Goal: Information Seeking & Learning: Find specific fact

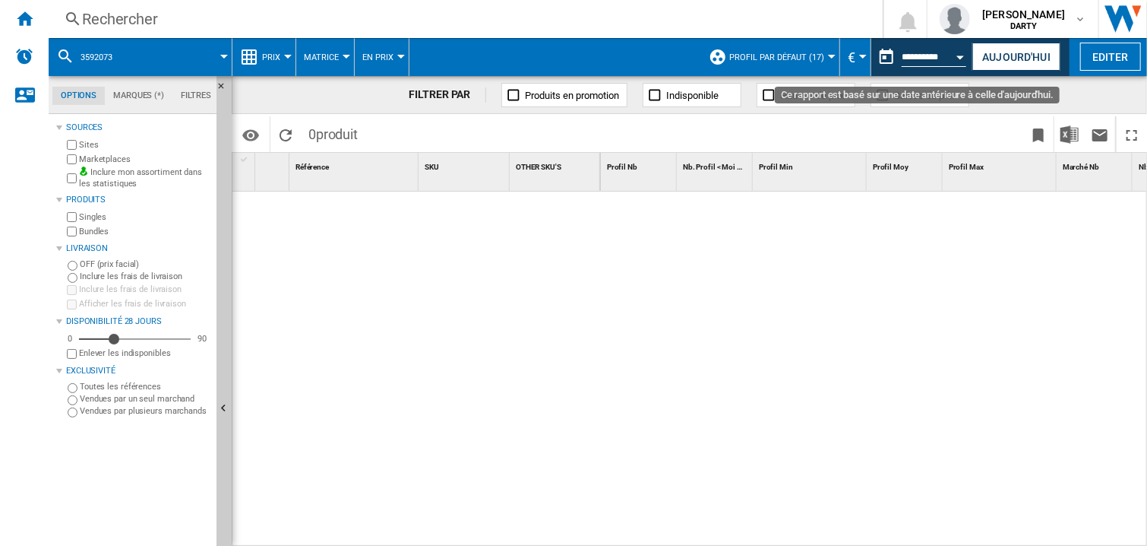
click at [953, 52] on button "Open calendar" at bounding box center [960, 54] width 27 height 27
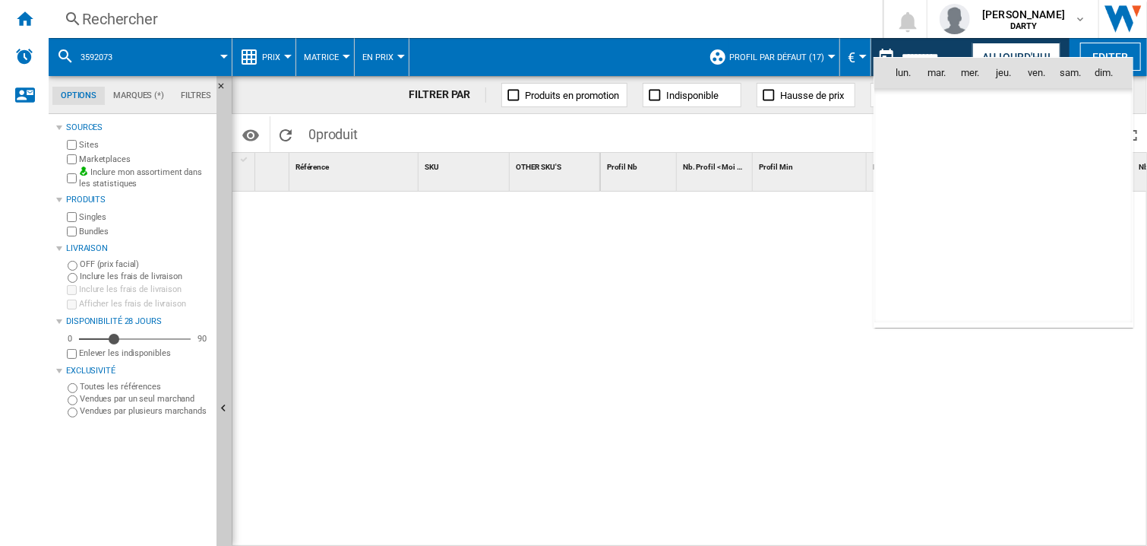
scroll to position [4832, 0]
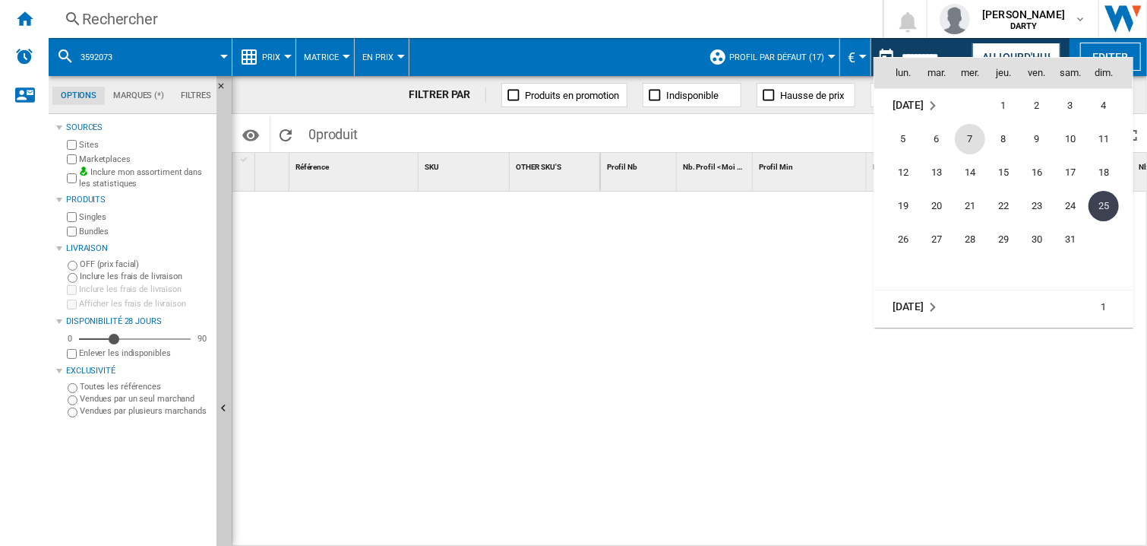
click at [962, 134] on span "7" at bounding box center [970, 139] width 30 height 30
type input "**********"
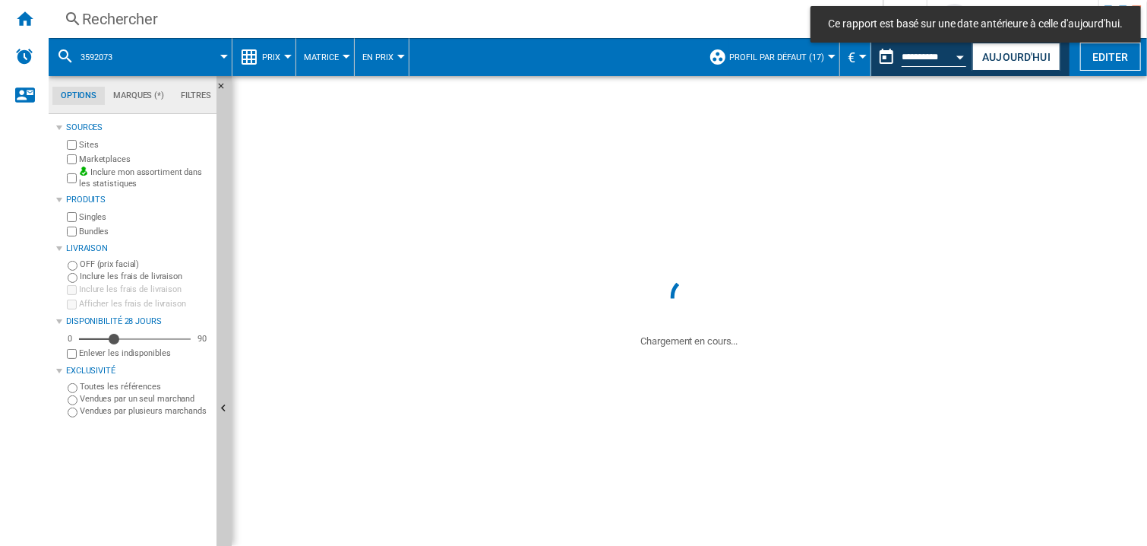
click at [112, 16] on div "Rechercher" at bounding box center [462, 18] width 761 height 21
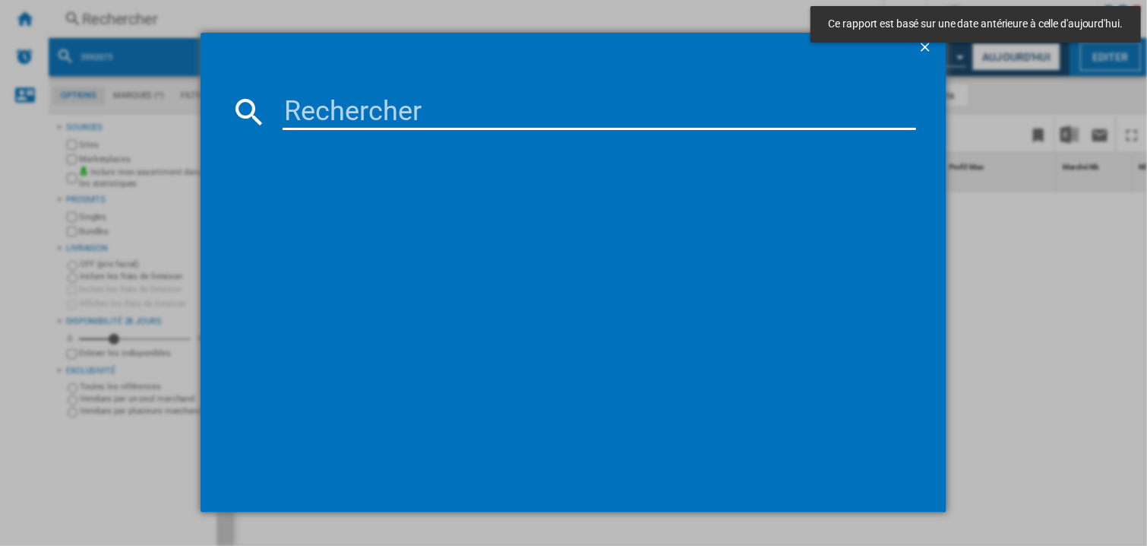
click at [321, 119] on input at bounding box center [600, 111] width 634 height 36
paste input "7223030"
type input "7223030"
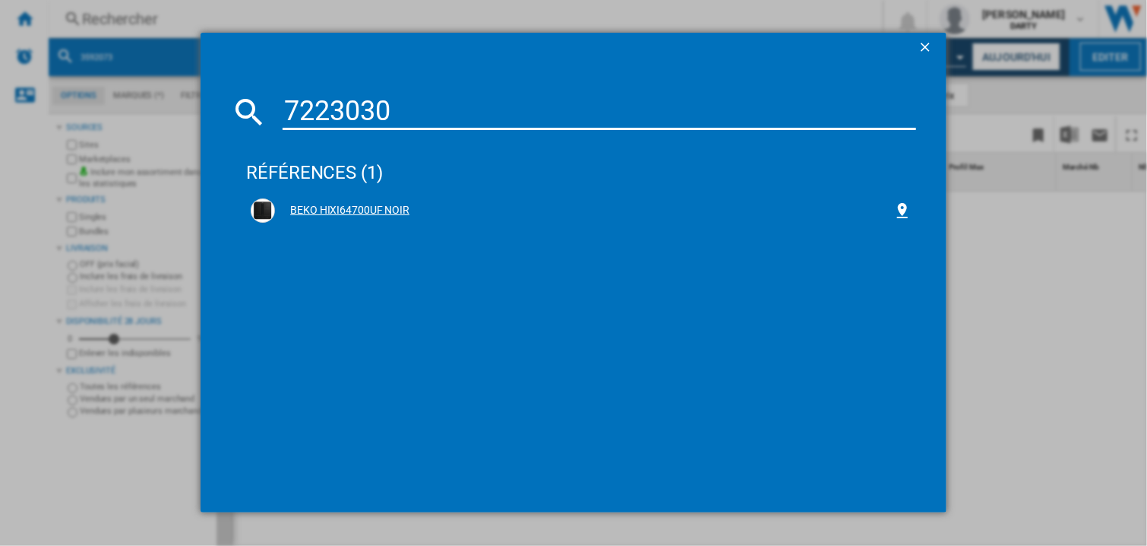
click at [374, 210] on div "BEKO HIXI64700UF NOIR" at bounding box center [584, 210] width 618 height 15
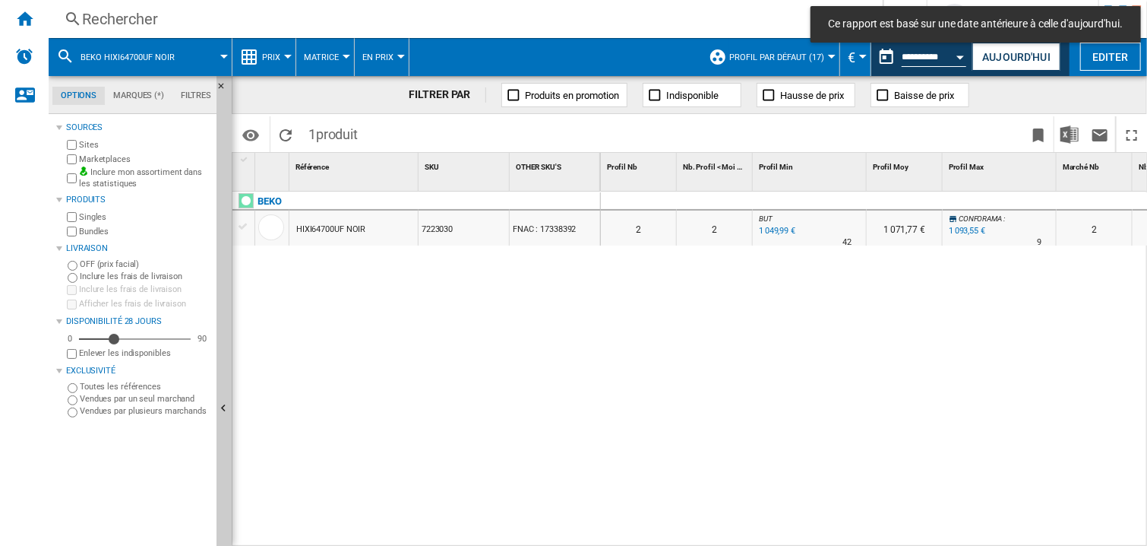
click at [826, 198] on div at bounding box center [810, 201] width 114 height 18
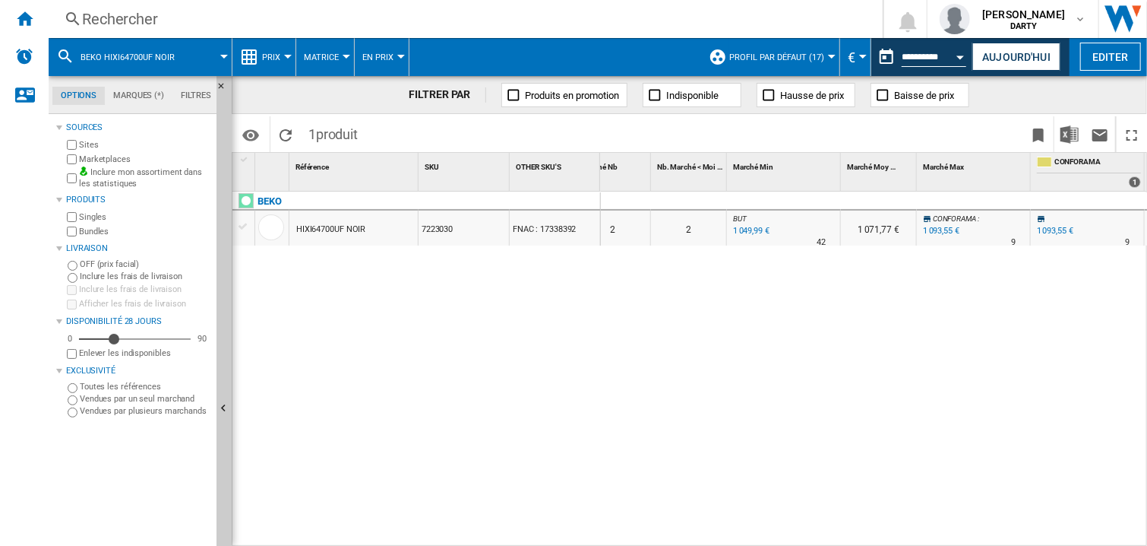
click at [127, 24] on div "Rechercher" at bounding box center [462, 18] width 761 height 21
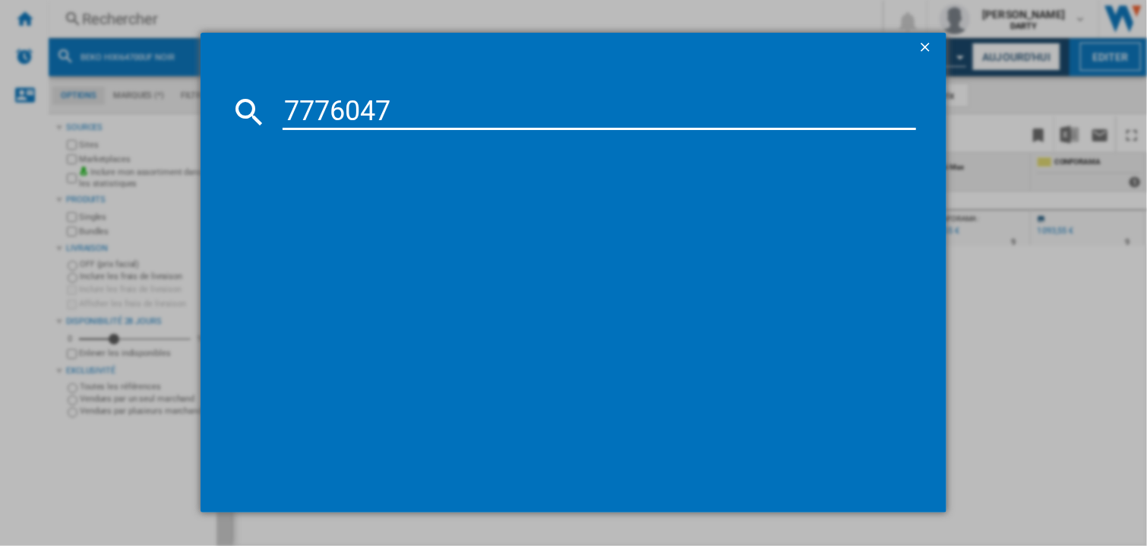
type input "7776047"
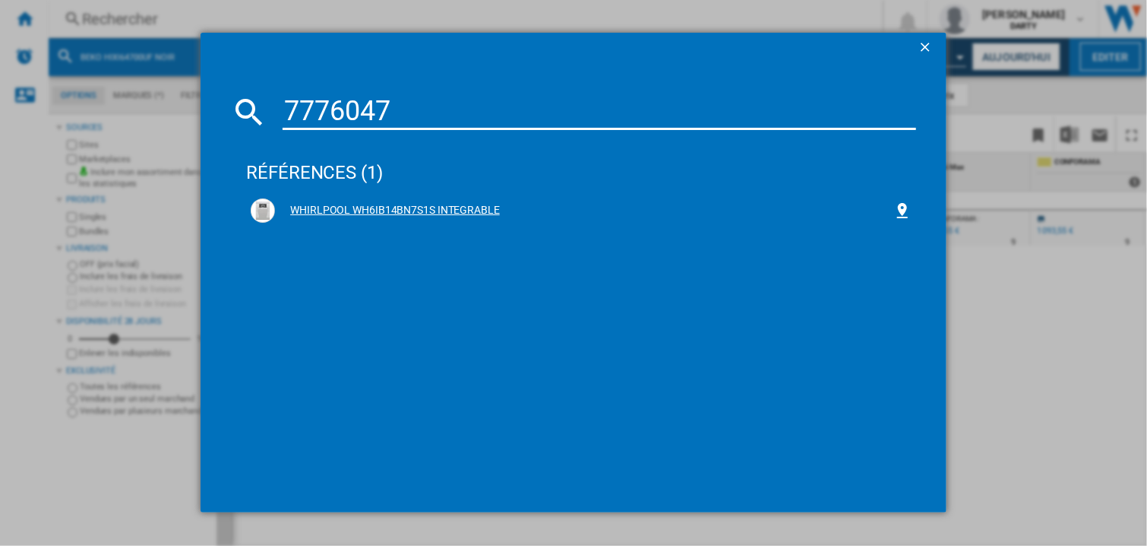
click at [438, 209] on div "WHIRLPOOL WH6IB14BN7S1S INTEGRABLE" at bounding box center [584, 210] width 618 height 15
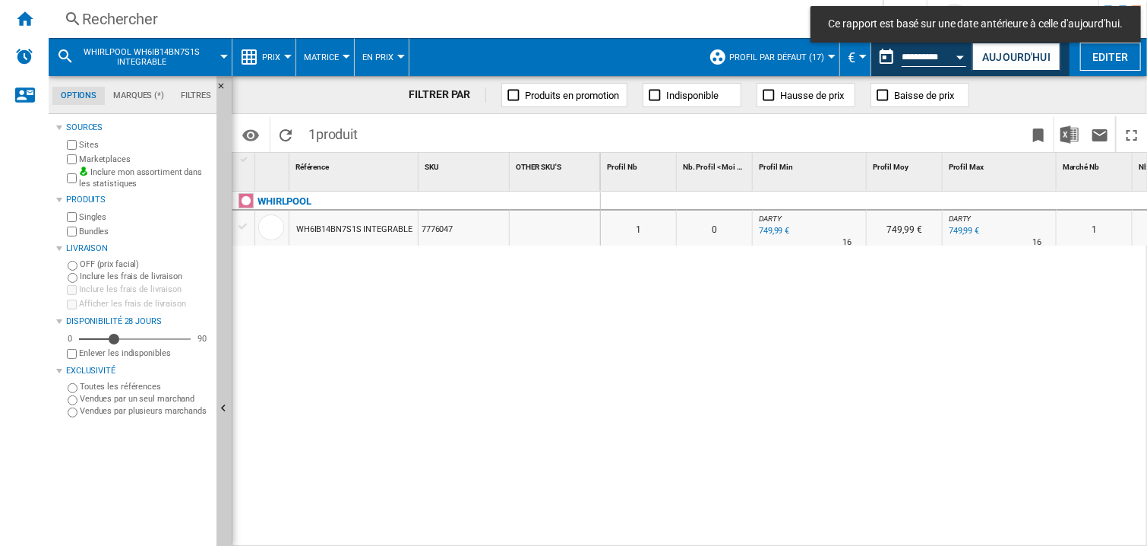
click at [782, 200] on div at bounding box center [810, 201] width 114 height 18
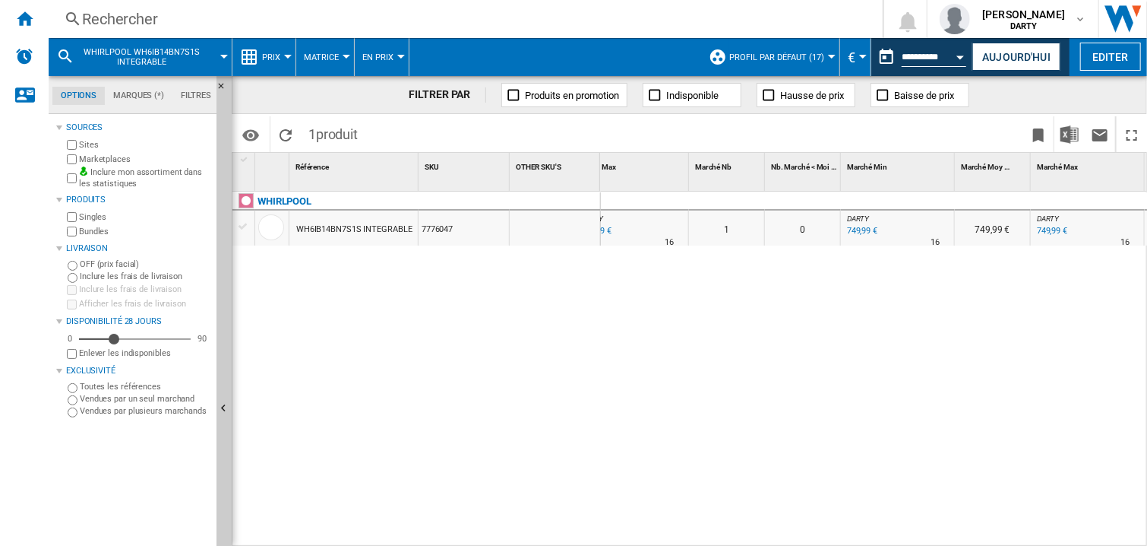
click at [102, 21] on div "Rechercher" at bounding box center [462, 18] width 761 height 21
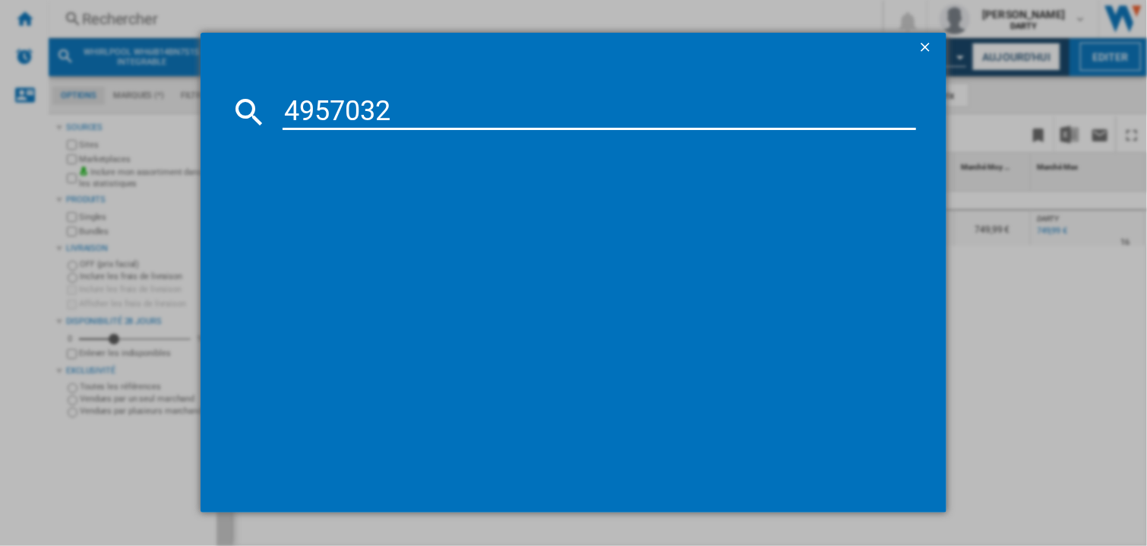
type input "4957032"
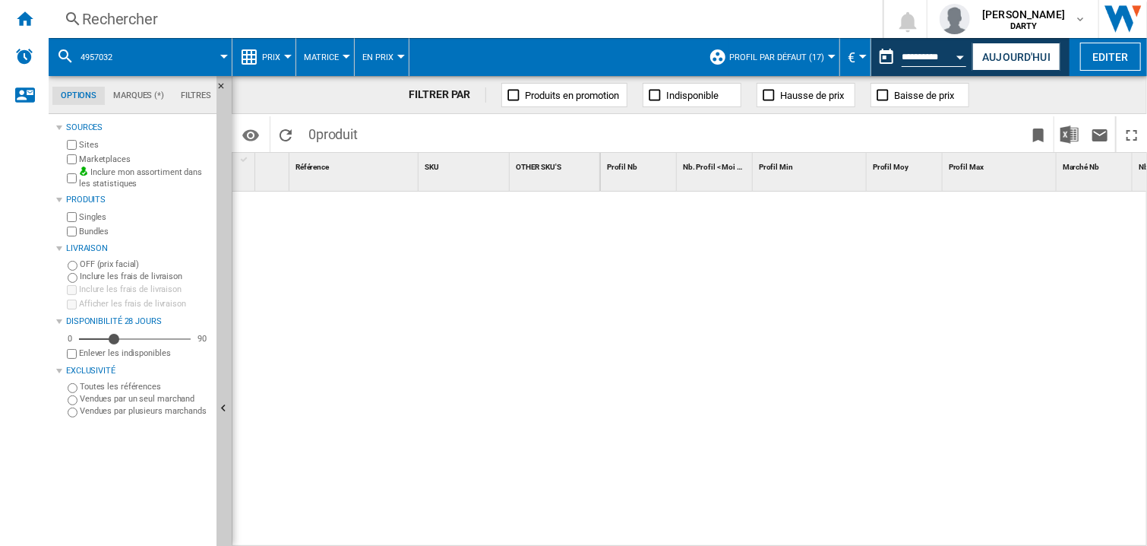
click at [667, 360] on div at bounding box center [874, 369] width 547 height 356
click at [653, 379] on div at bounding box center [874, 369] width 547 height 356
click at [806, 334] on div at bounding box center [874, 369] width 547 height 356
click at [125, 28] on div "Rechercher" at bounding box center [462, 18] width 761 height 21
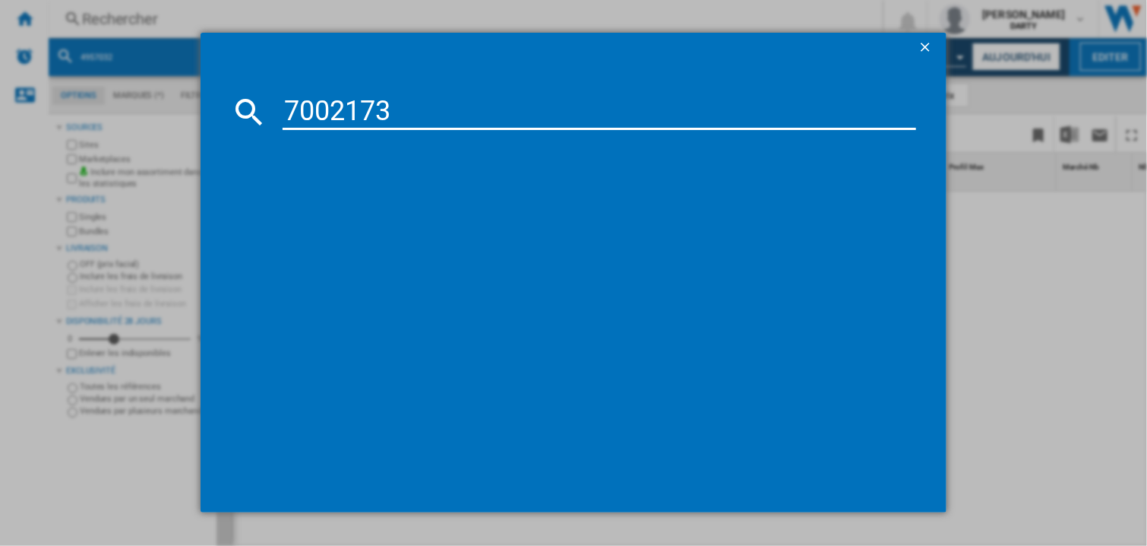
type input "7002173"
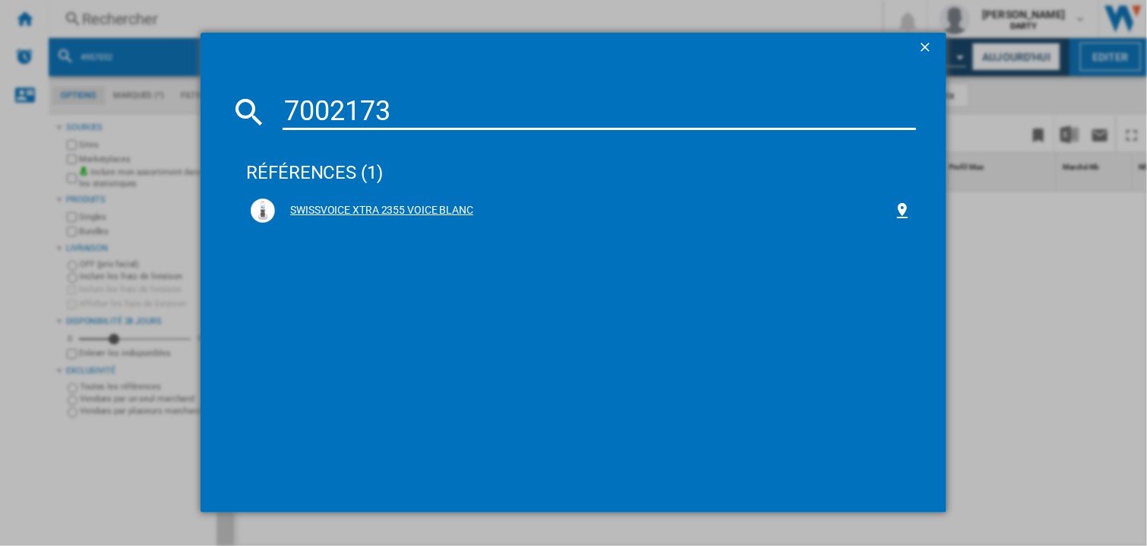
click at [383, 200] on div "SWISSVOICE XTRA 2355 VOICE BLANC" at bounding box center [581, 210] width 661 height 24
click at [333, 204] on div "SWISSVOICE XTRA 2355 VOICE BLANC" at bounding box center [584, 210] width 618 height 15
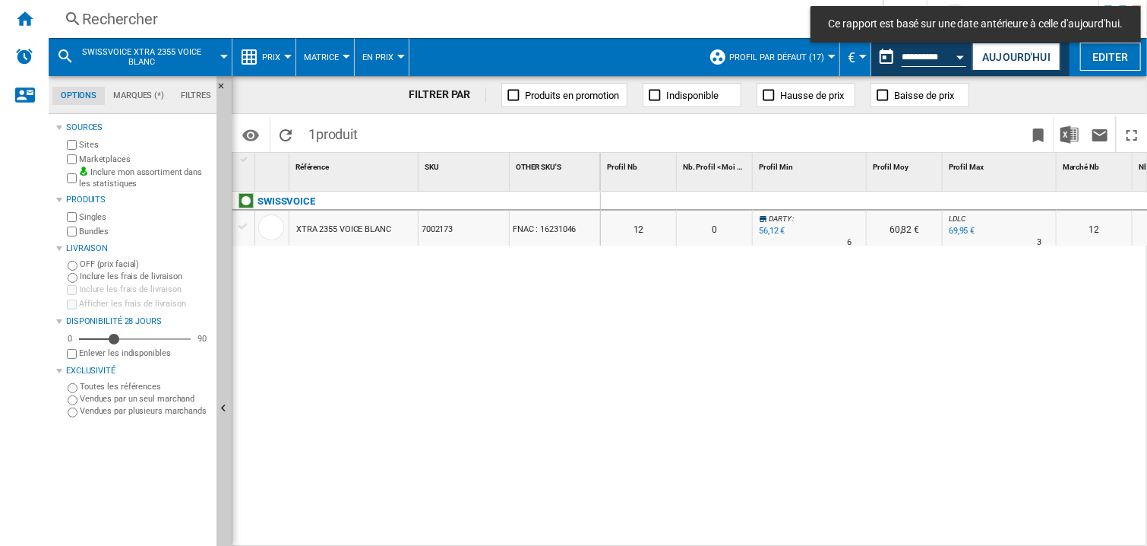
click at [847, 199] on div at bounding box center [810, 201] width 114 height 18
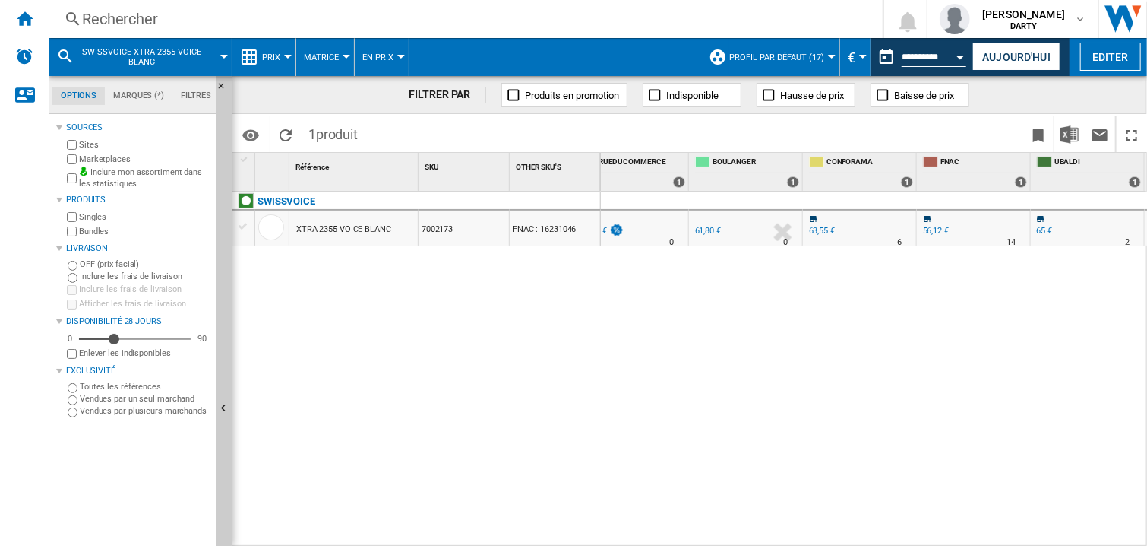
scroll to position [0, 1279]
click at [855, 323] on div "0 0 0 0 12 0 DARTY : 0.0 % 56,12 € % N/A 6 DARTY : 60,82 € LDLC : +24.6 % 69,95…" at bounding box center [874, 369] width 547 height 356
click at [808, 349] on div "0 0 0 0 12 0 DARTY : 0.0 % 56,12 € % N/A 6 DARTY : 60,82 € LDLC : +24.6 % 69,95…" at bounding box center [874, 369] width 547 height 356
click at [175, 11] on div "Rechercher" at bounding box center [462, 18] width 761 height 21
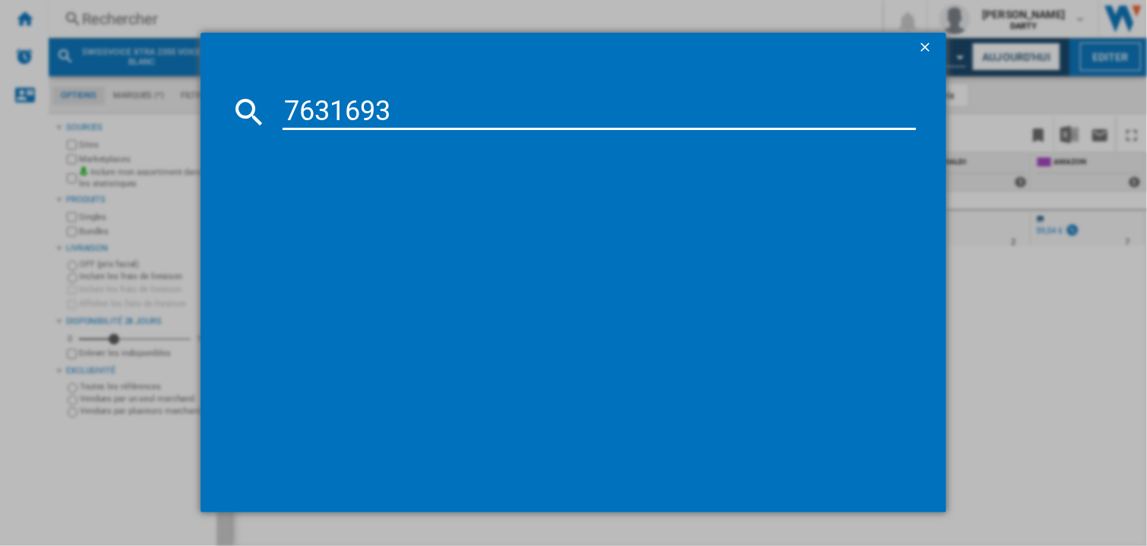
type input "7631693"
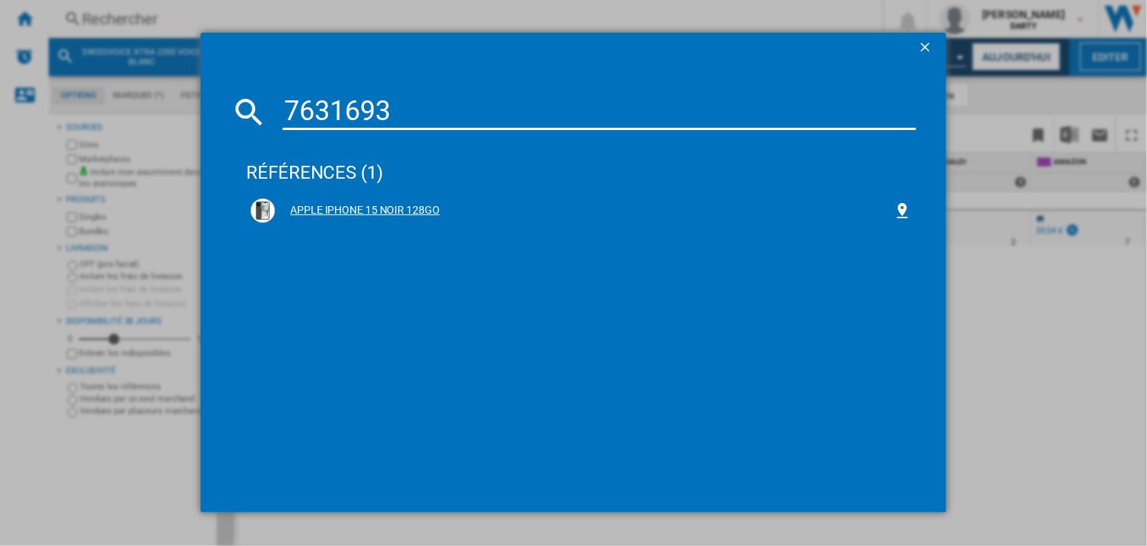
click at [362, 203] on div "APPLE IPHONE 15 NOIR 128GO" at bounding box center [584, 210] width 618 height 15
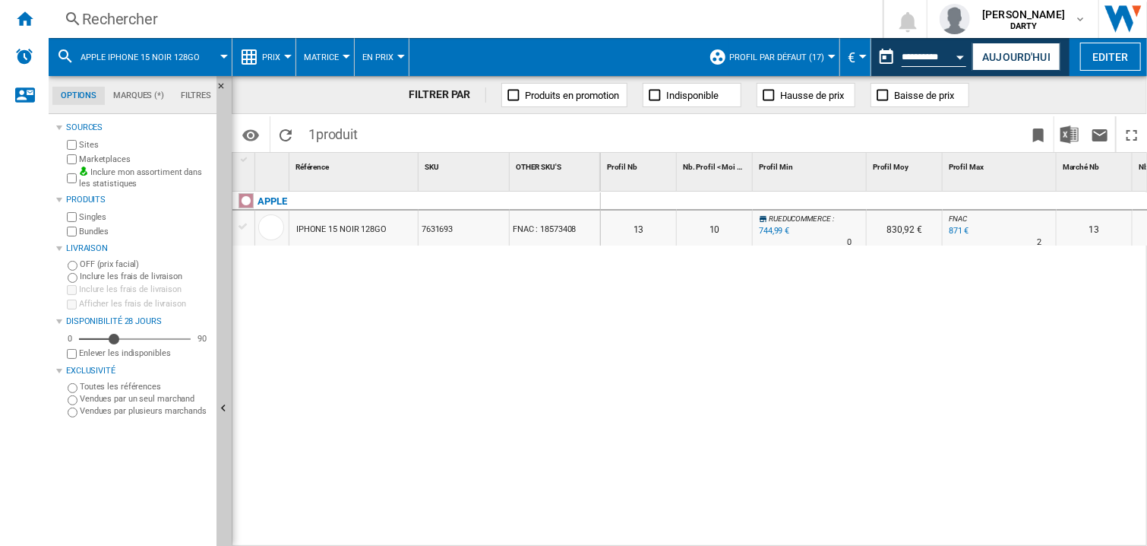
drag, startPoint x: 823, startPoint y: 309, endPoint x: 816, endPoint y: 217, distance: 92.9
click at [824, 309] on div "0 0 0 0 13 10 RUEDUCOMMERCE : -14.5 % 744,99 € % N/A 0 RUEDUCOMMERCE : 830,92 €…" at bounding box center [874, 369] width 547 height 356
click at [799, 194] on div at bounding box center [810, 201] width 114 height 18
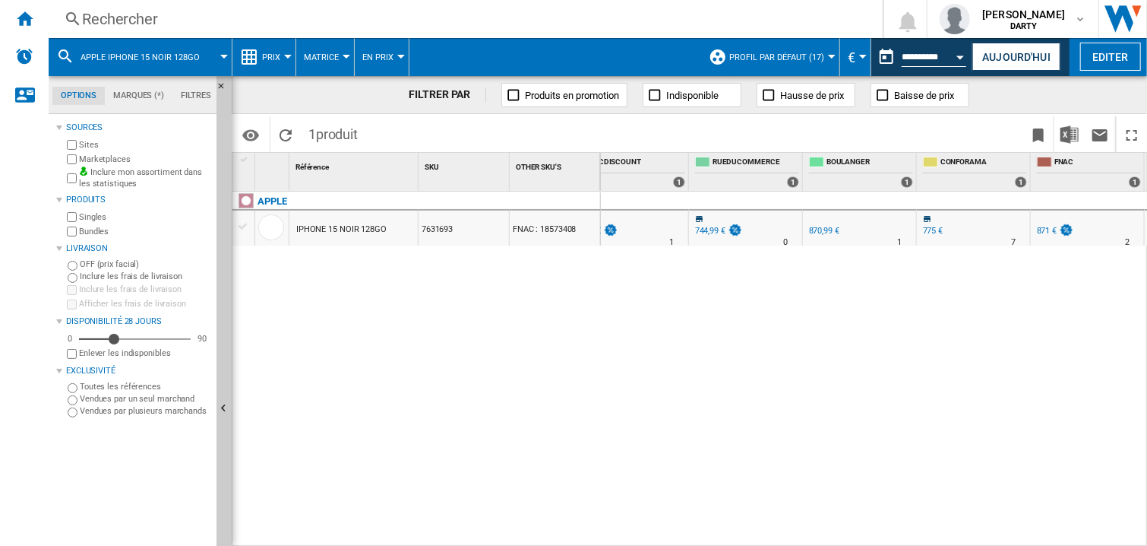
scroll to position [0, 1279]
drag, startPoint x: 922, startPoint y: 339, endPoint x: 930, endPoint y: 310, distance: 30.1
click at [922, 337] on div "0 0 0 0 13 10 RUEDUCOMMERCE : -14.5 % 744,99 € % N/A 0 RUEDUCOMMERCE : 830,92 €…" at bounding box center [874, 369] width 547 height 356
click at [819, 304] on div "0 0 0 0 13 10 RUEDUCOMMERCE : -14.5 % 744,99 € % N/A 0 RUEDUCOMMERCE : 830,92 €…" at bounding box center [874, 369] width 547 height 356
click at [112, 23] on div "Rechercher" at bounding box center [462, 18] width 761 height 21
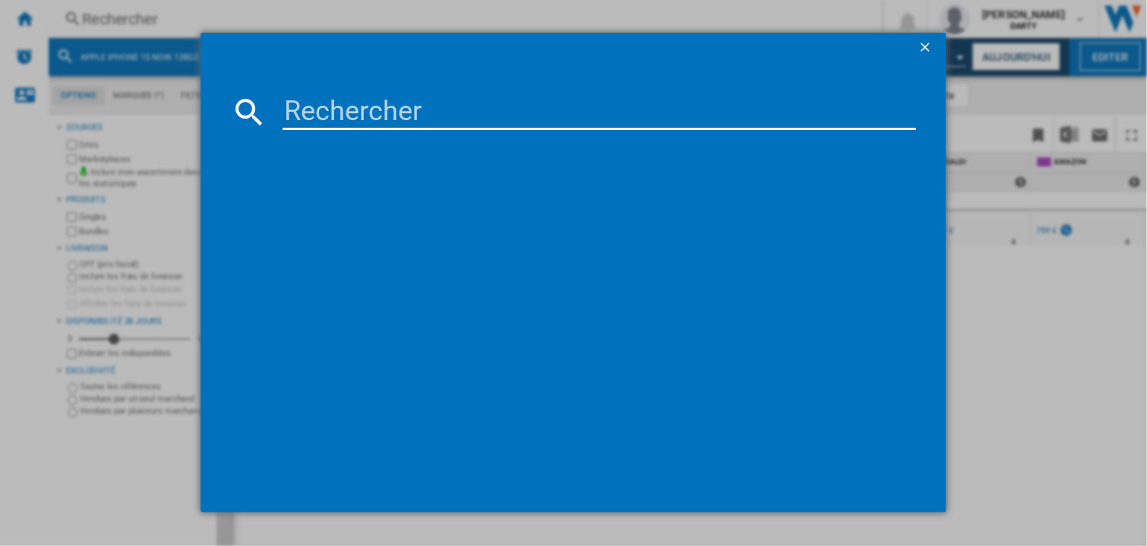
click at [316, 108] on input at bounding box center [600, 111] width 634 height 36
type input "7854013"
click at [356, 105] on input "7854013" at bounding box center [600, 111] width 634 height 36
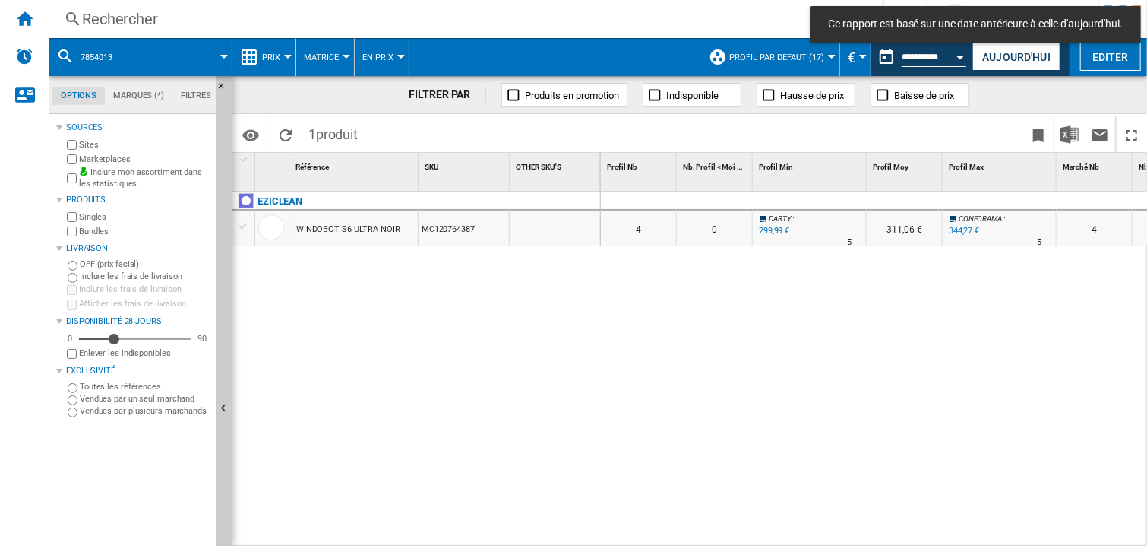
click at [835, 200] on div at bounding box center [810, 201] width 114 height 18
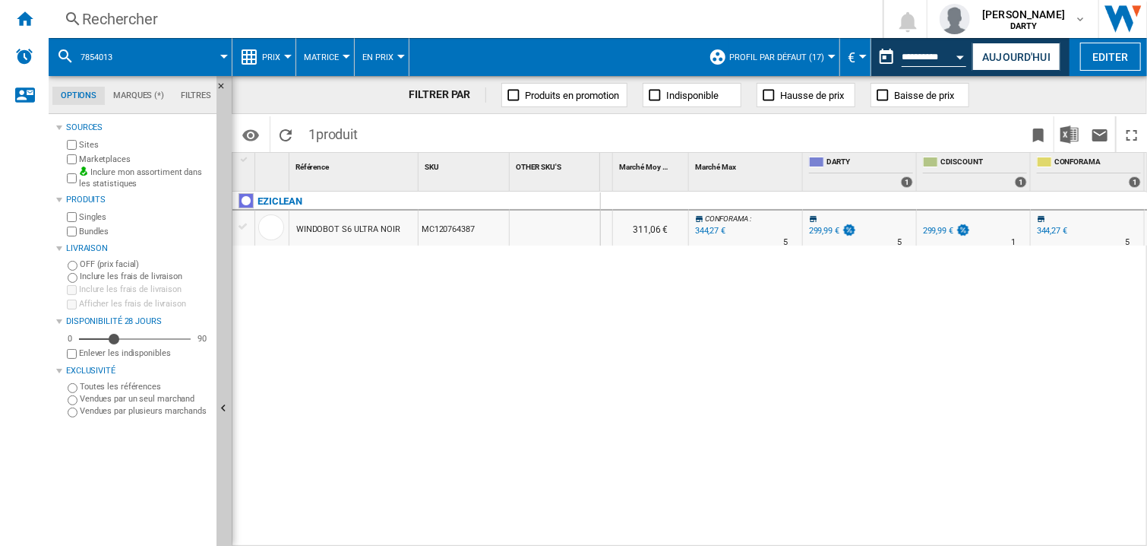
scroll to position [0, 456]
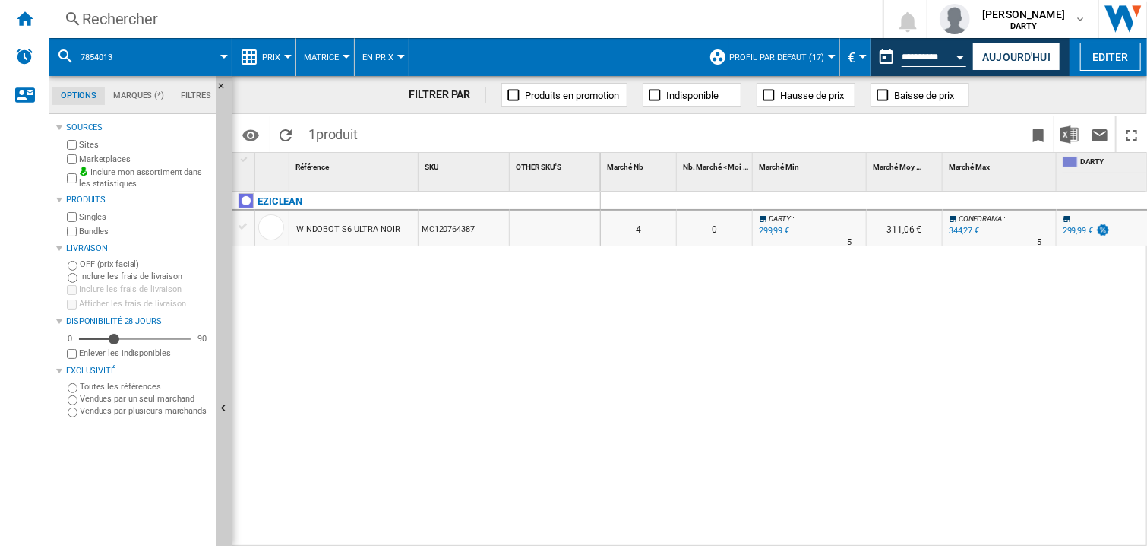
click at [794, 289] on div "0 0 0 0 4 0 DARTY : 0.0 % 299,99 € % N/A 5 DARTY : 311,06 € CONFORAMA : +14.8 %…" at bounding box center [874, 369] width 547 height 356
click at [87, 12] on div "Rechercher" at bounding box center [462, 18] width 761 height 21
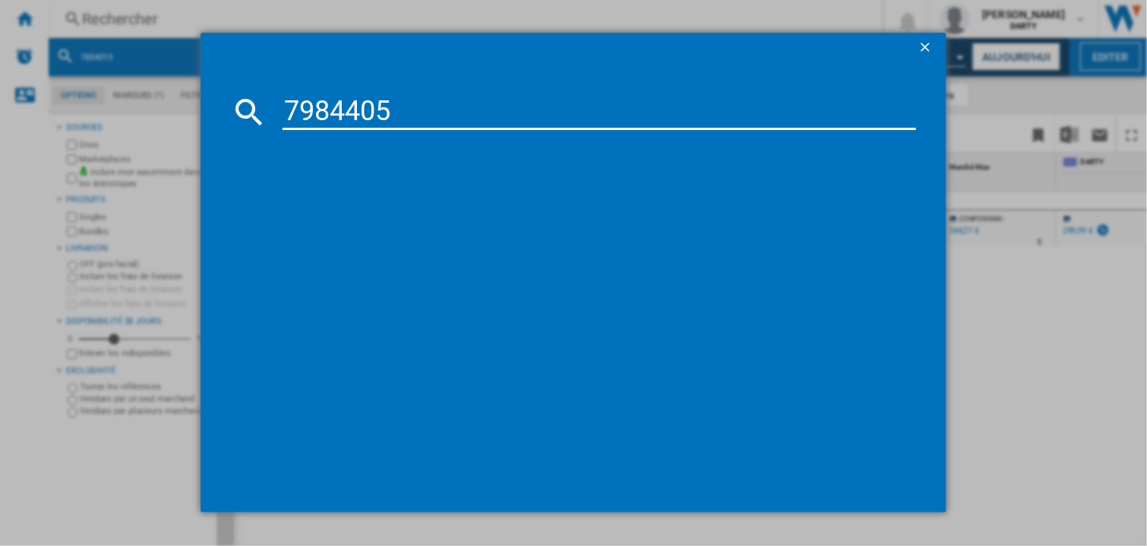
type input "7984405"
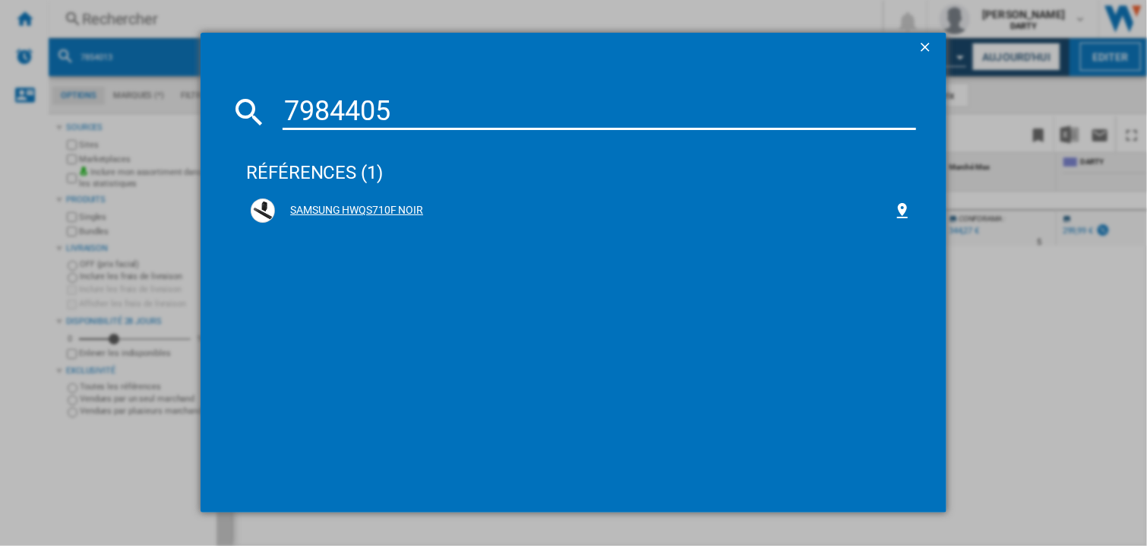
click at [316, 206] on div "SAMSUNG HWQS710F NOIR" at bounding box center [584, 210] width 618 height 15
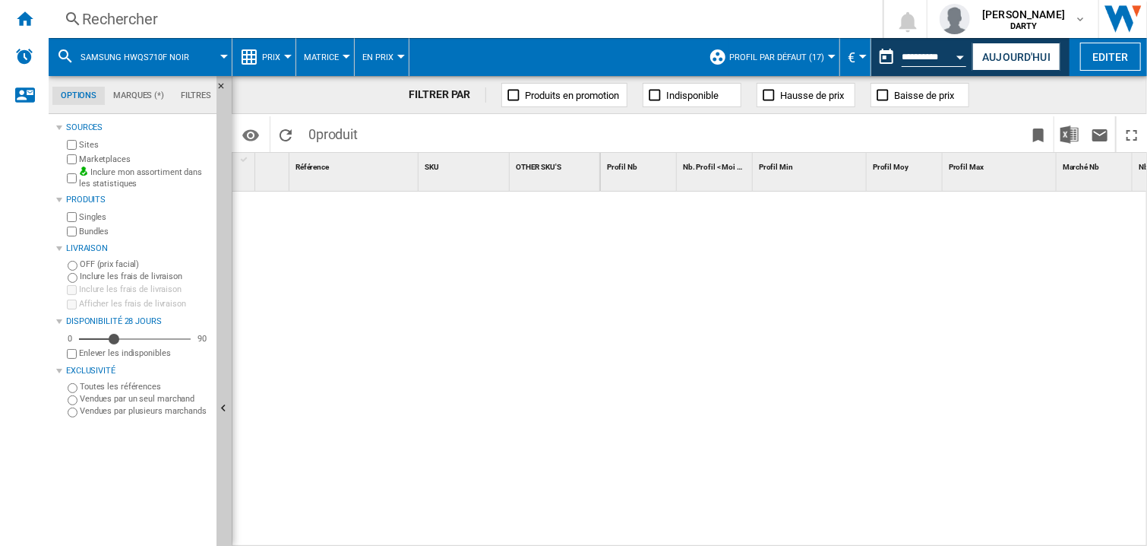
drag, startPoint x: 803, startPoint y: 321, endPoint x: 915, endPoint y: 118, distance: 231.6
click at [806, 321] on div at bounding box center [874, 369] width 547 height 356
click at [953, 56] on button "Open calendar" at bounding box center [960, 54] width 27 height 27
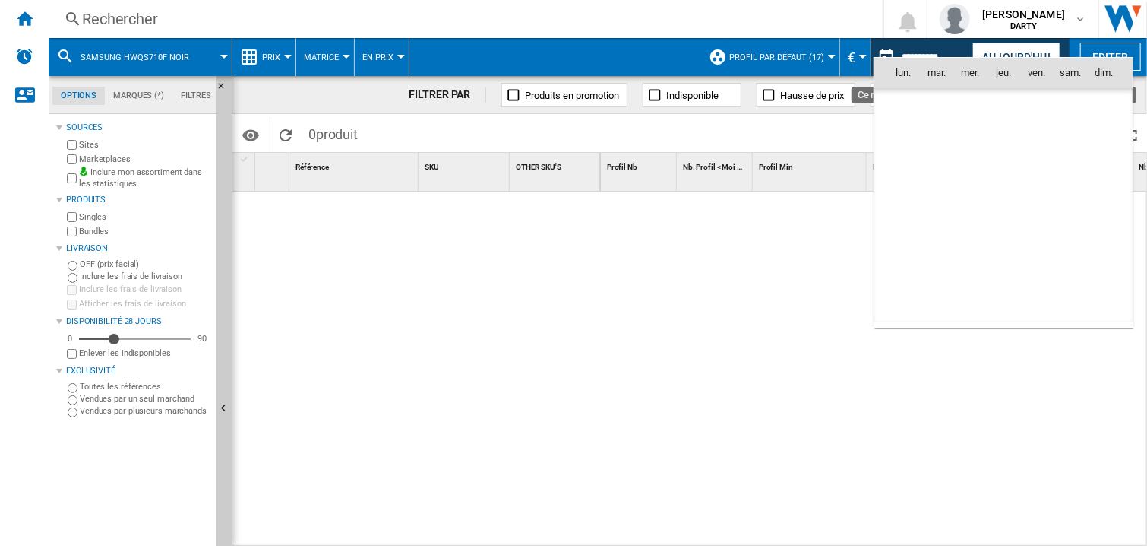
scroll to position [4832, 0]
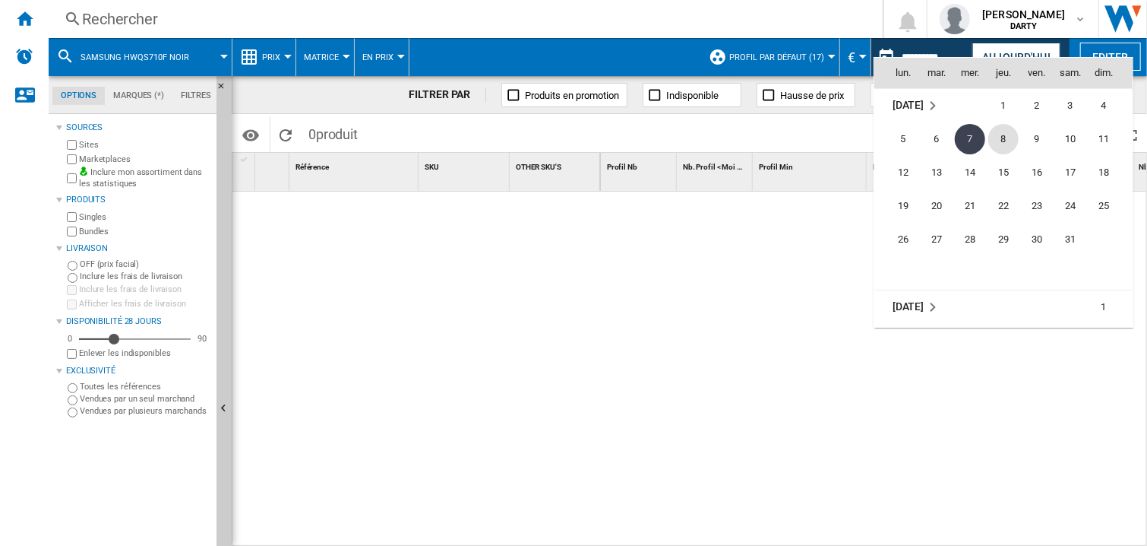
click at [1005, 146] on span "8" at bounding box center [1003, 139] width 30 height 30
type input "**********"
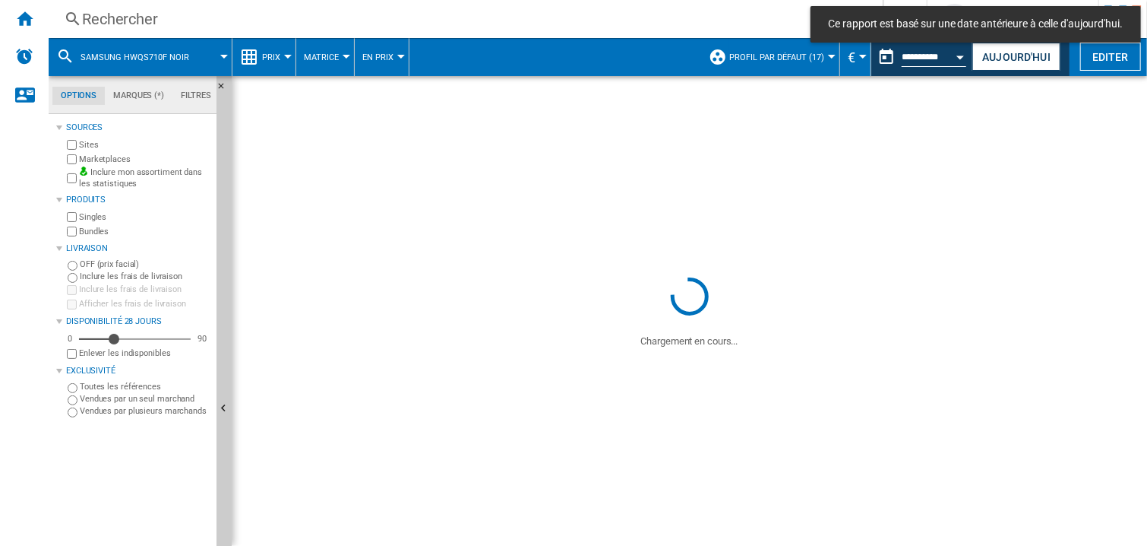
click at [115, 25] on div "Rechercher" at bounding box center [462, 18] width 761 height 21
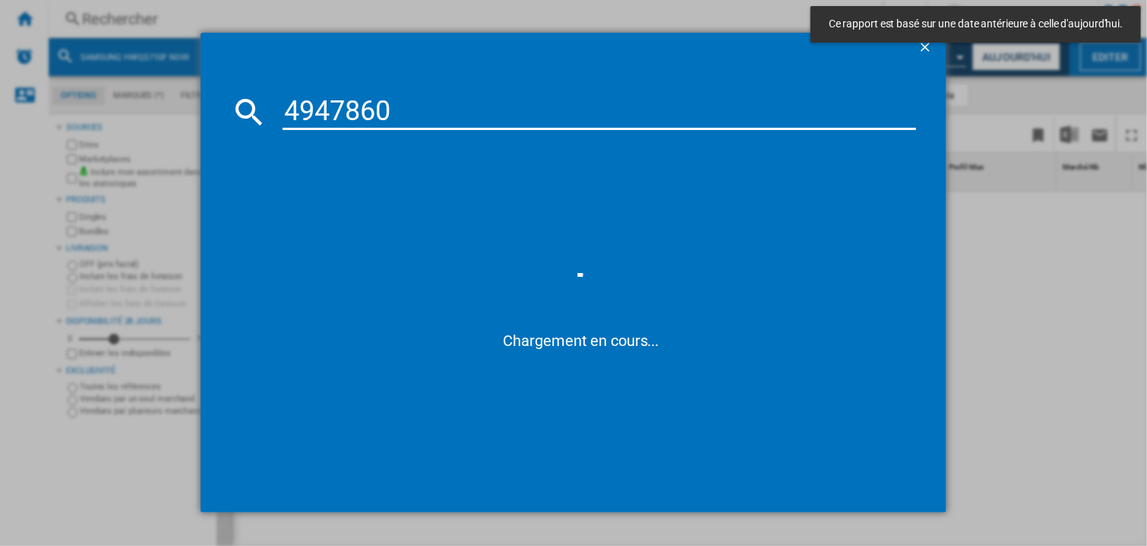
type input "4947860"
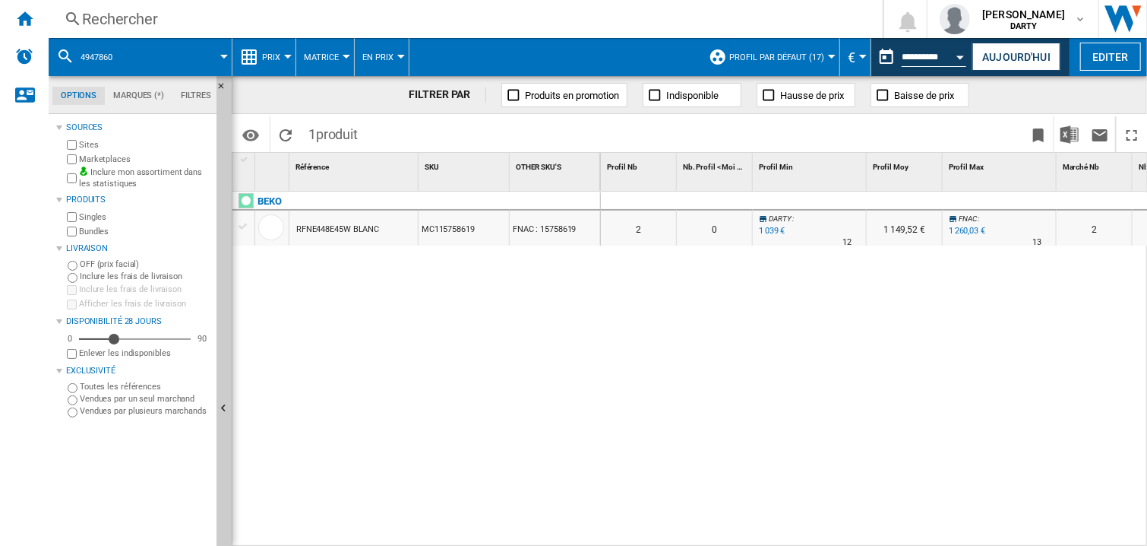
click at [905, 201] on div at bounding box center [905, 201] width 76 height 18
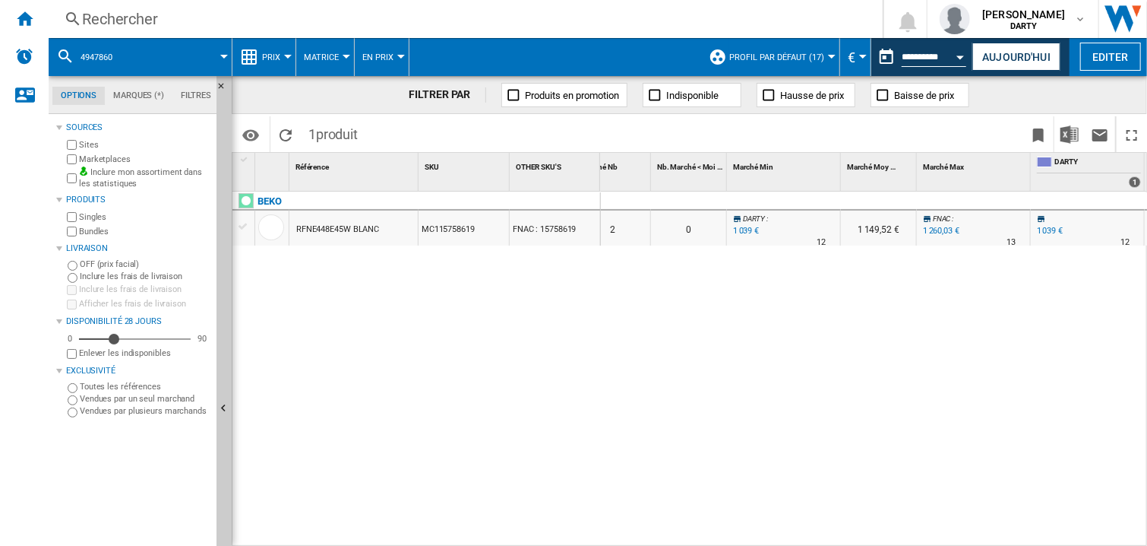
drag, startPoint x: 692, startPoint y: 374, endPoint x: 712, endPoint y: 318, distance: 58.9
click at [692, 374] on div "0 0 0 0 2 0 DARTY : 0.0 % 1 039 € % N/A 12 DARTY : 1 149,52 € FNAC : +21.3 % 1 …" at bounding box center [874, 369] width 547 height 356
click at [126, 29] on div "Rechercher" at bounding box center [462, 18] width 761 height 21
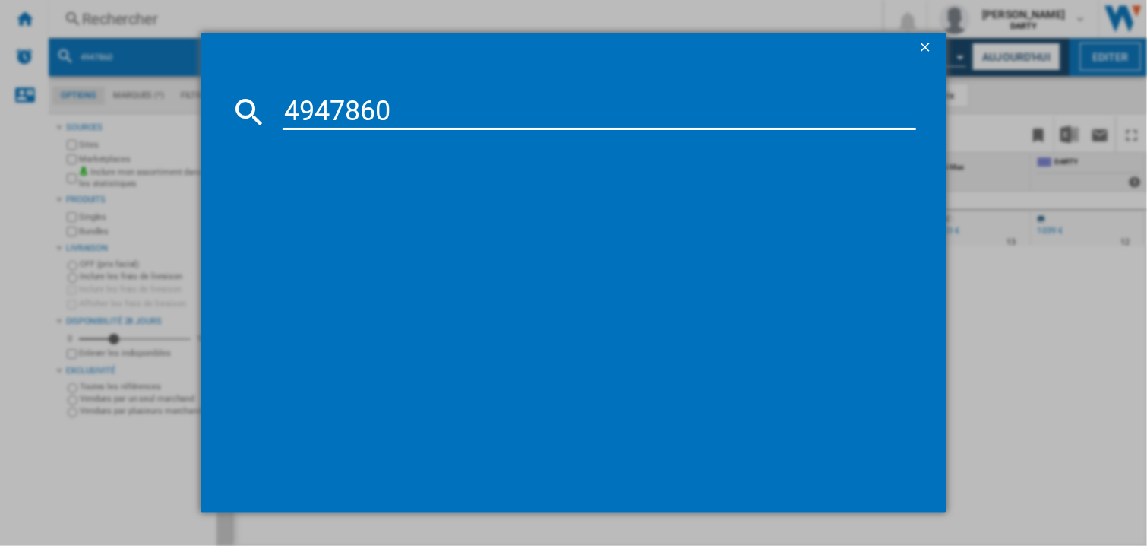
type input "4947860"
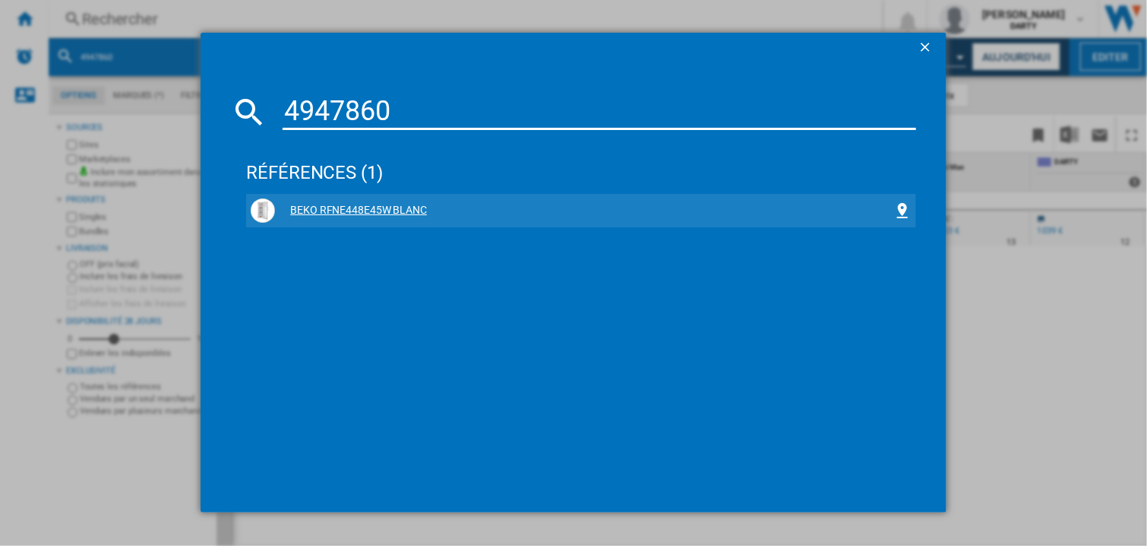
click at [359, 201] on div "BEKO RFNE448E45W BLANC" at bounding box center [581, 210] width 661 height 24
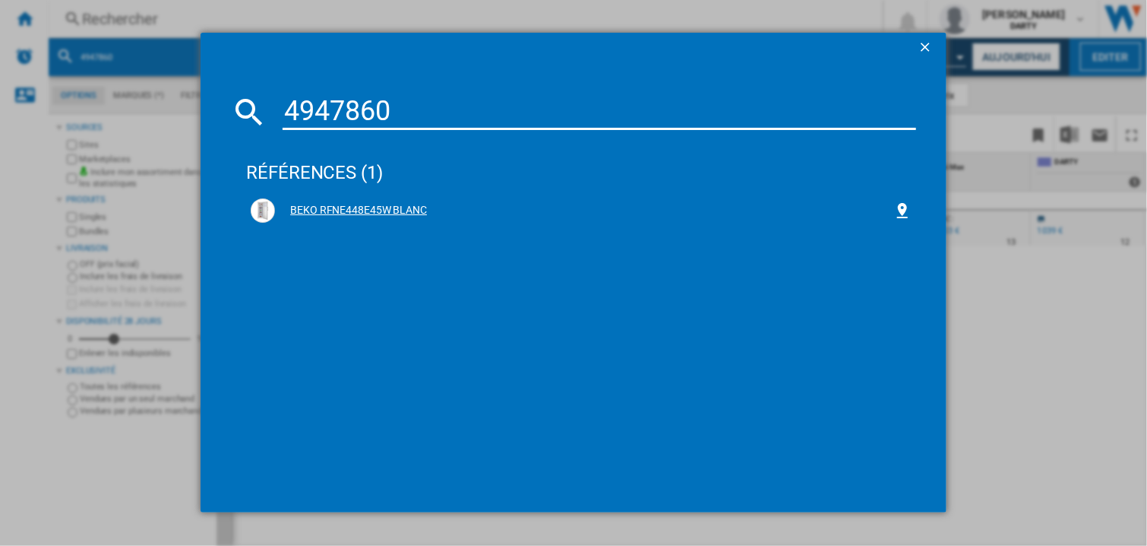
click at [350, 212] on div "BEKO RFNE448E45W BLANC" at bounding box center [584, 210] width 618 height 15
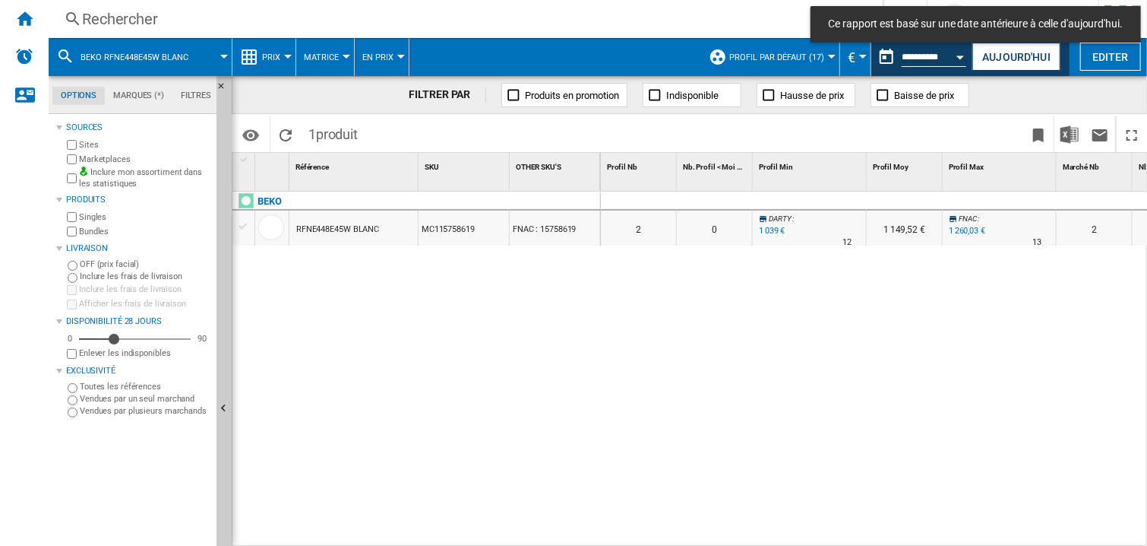
drag, startPoint x: 850, startPoint y: 324, endPoint x: 903, endPoint y: 223, distance: 113.8
click at [851, 324] on div "0 0 0 0 2 0 DARTY : 0.0 % 1 039 € % N/A 12 DARTY : 1 149,52 € FNAC : +21.3 % 1 …" at bounding box center [874, 369] width 547 height 356
click at [764, 205] on div at bounding box center [810, 201] width 114 height 18
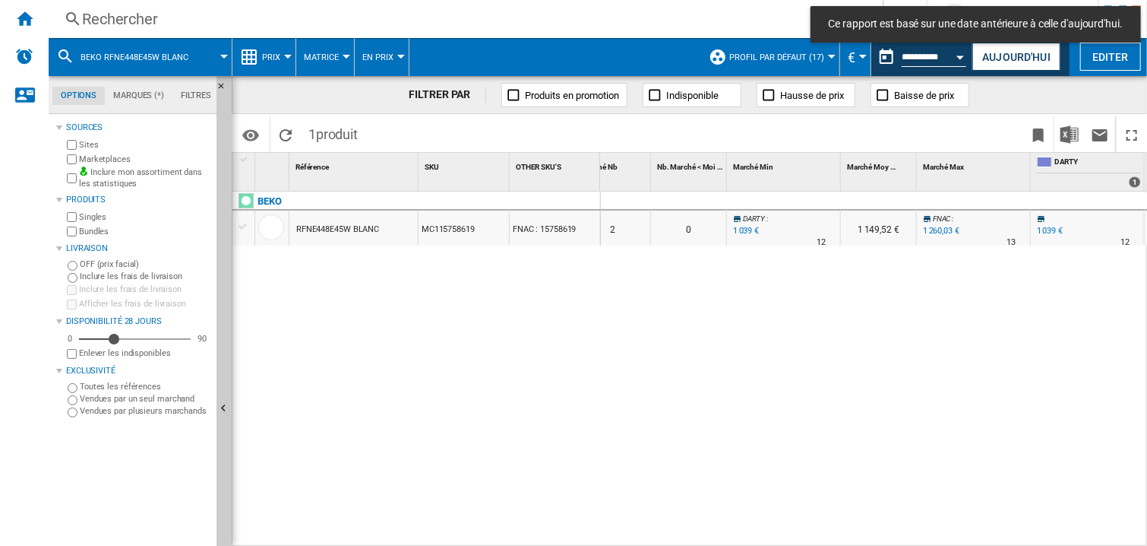
click at [755, 308] on div "0 0 0 0 2 0 DARTY : 0.0 % 1 039 € % N/A 12 DARTY : 1 149,52 € FNAC : +21.3 % 1 …" at bounding box center [874, 369] width 547 height 356
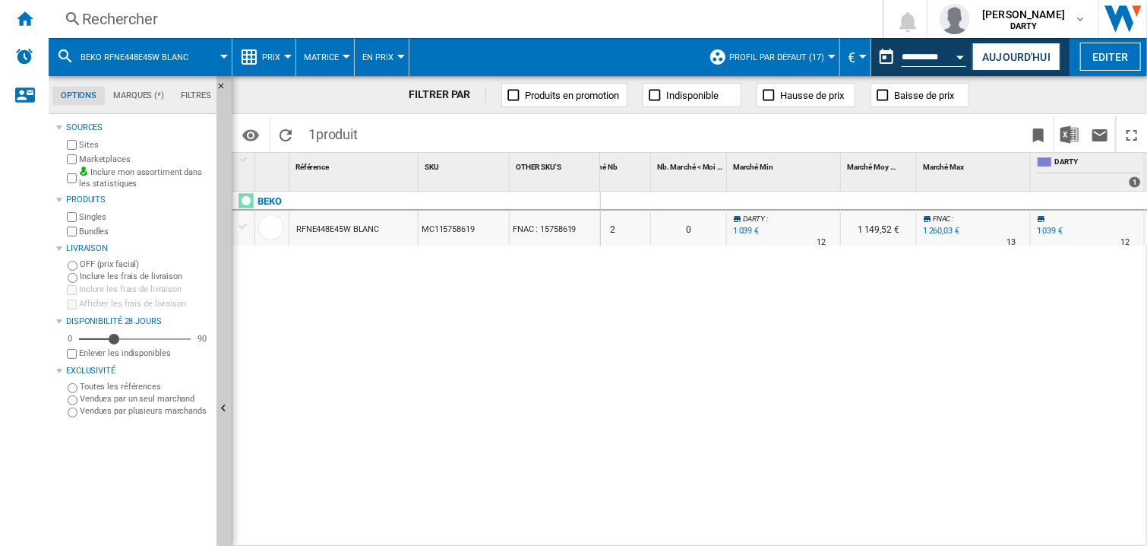
click at [955, 55] on button "Open calendar" at bounding box center [960, 54] width 27 height 27
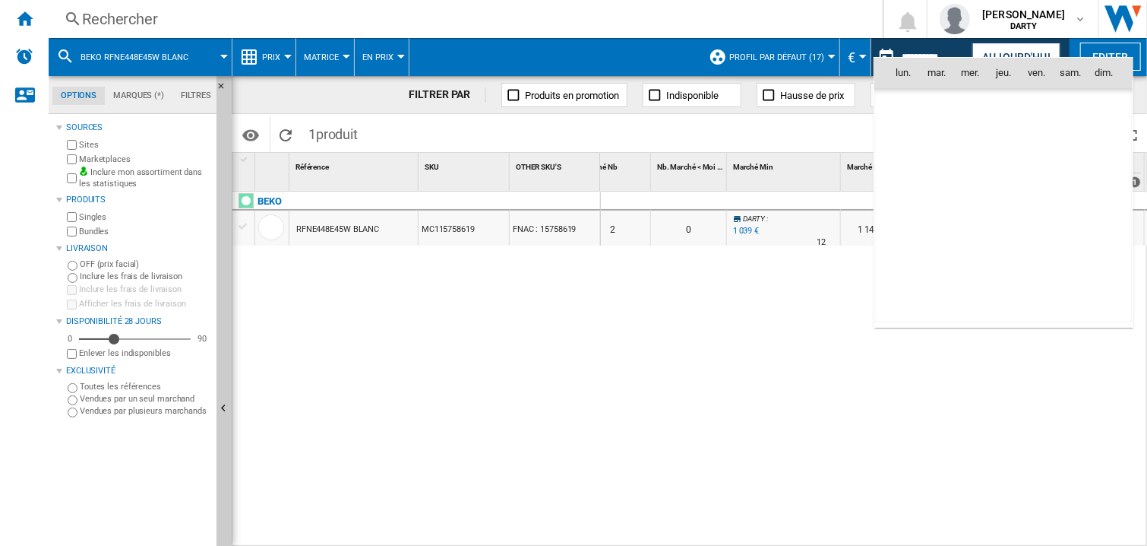
scroll to position [4832, 0]
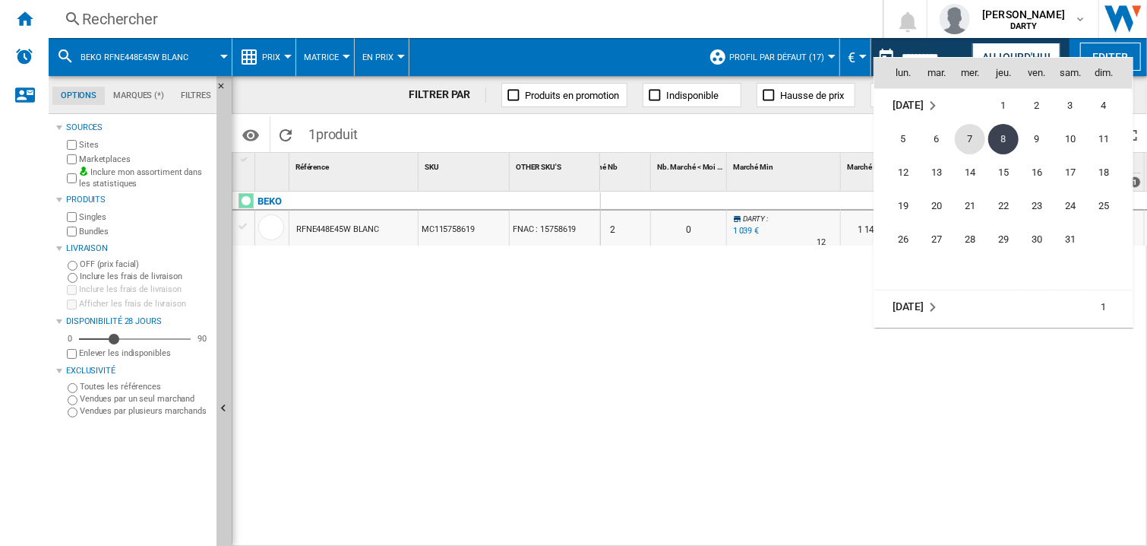
click at [972, 133] on span "7" at bounding box center [970, 139] width 30 height 30
type input "**********"
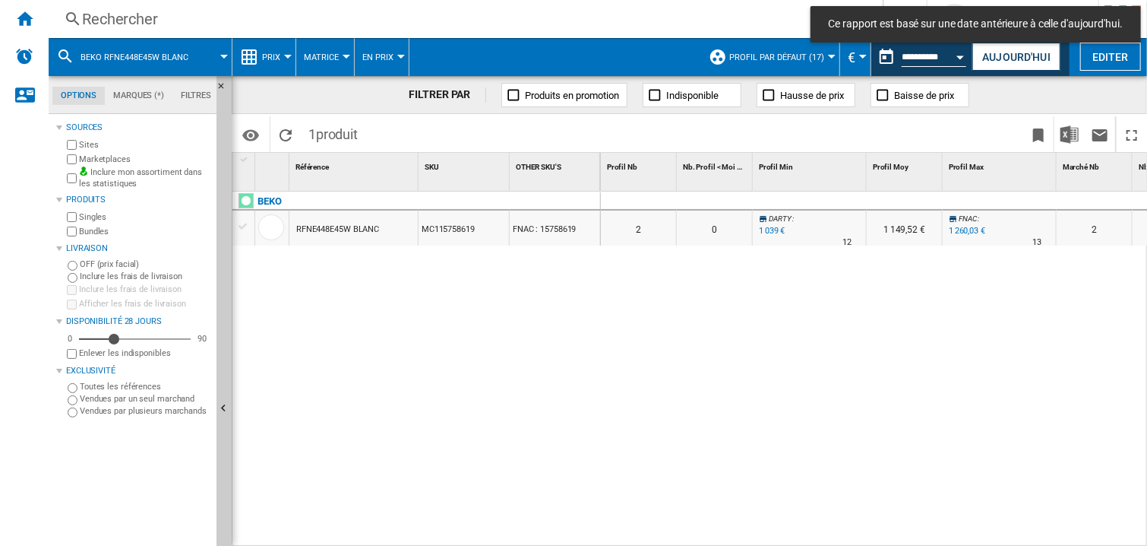
click at [141, 25] on div "Rechercher" at bounding box center [462, 18] width 761 height 21
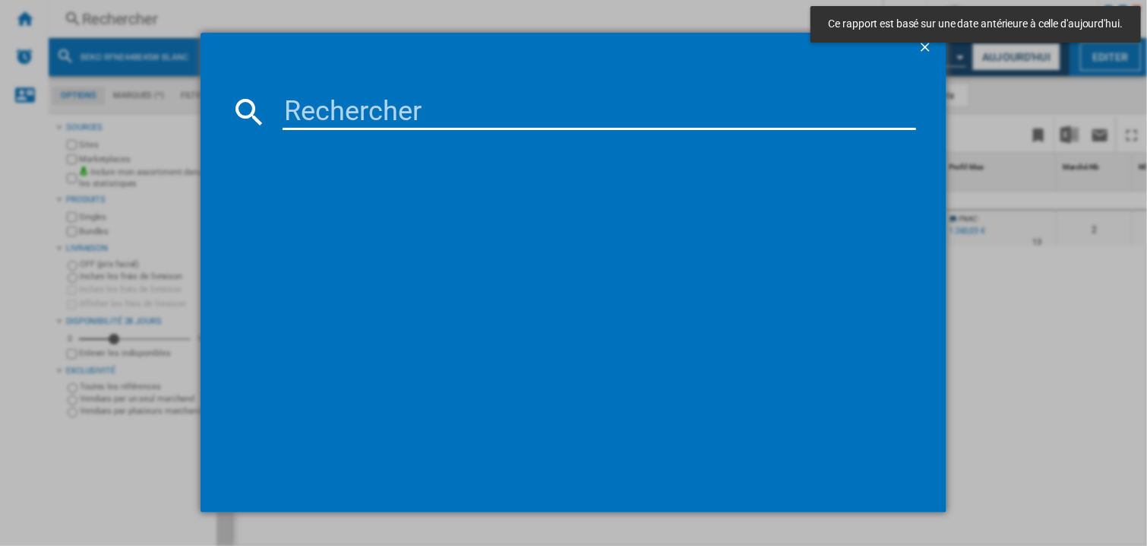
type input "7514751"
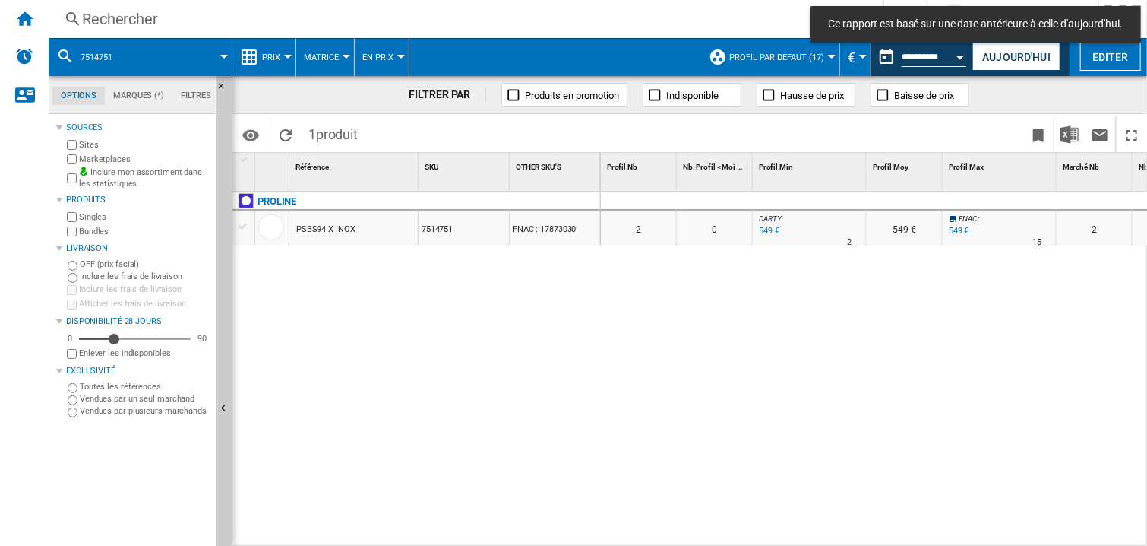
click at [815, 192] on div at bounding box center [810, 201] width 114 height 18
